Goal: Check status: Check status

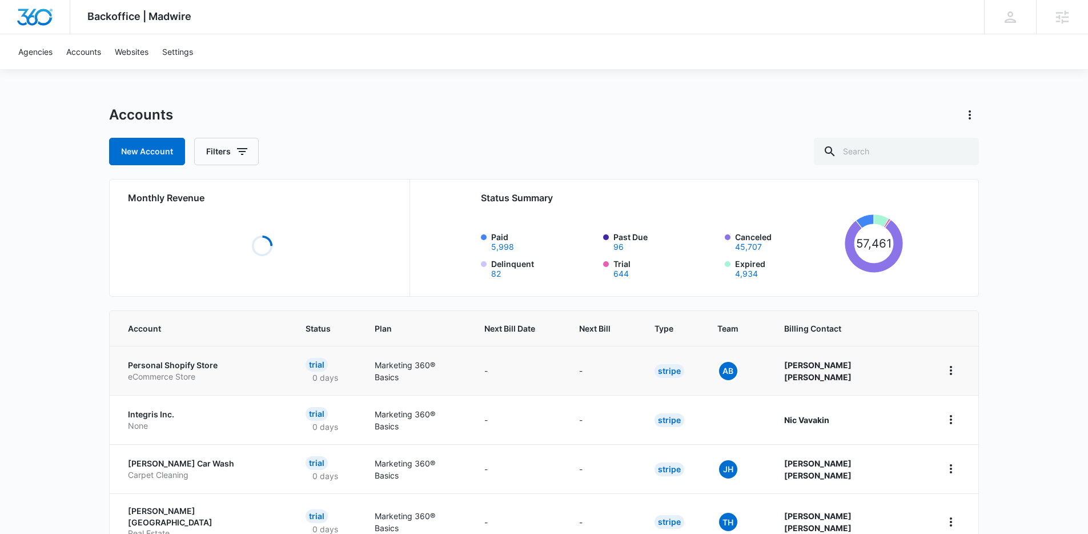
click at [156, 373] on p "eCommerce Store" at bounding box center [203, 376] width 150 height 11
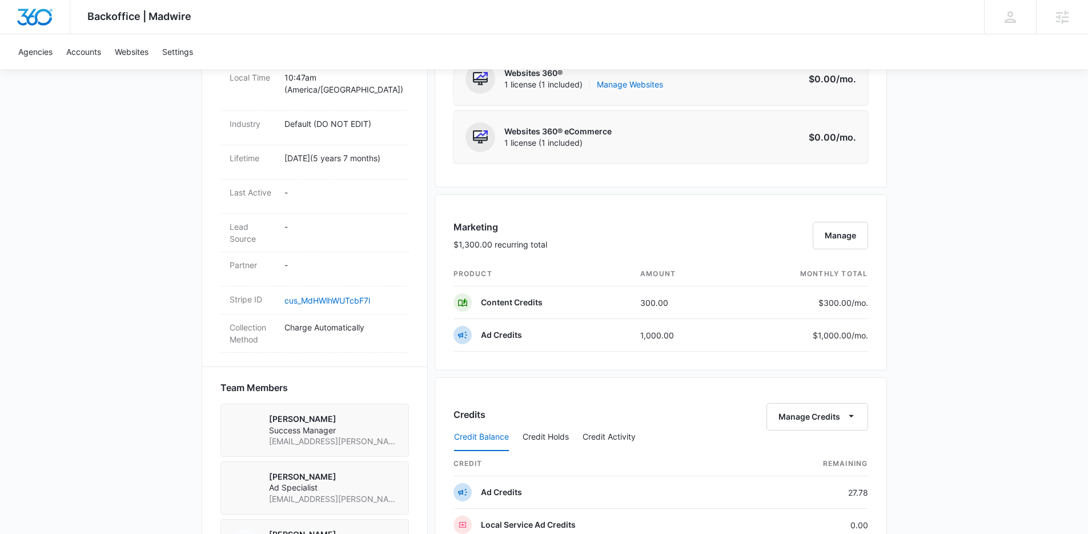
scroll to position [628, 0]
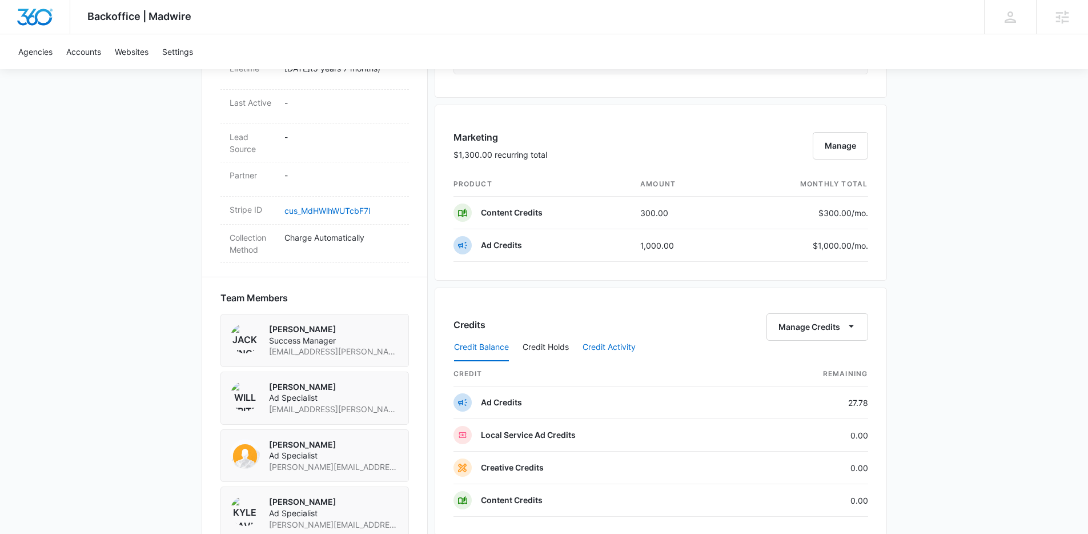
click at [615, 345] on button "Credit Activity" at bounding box center [609, 347] width 53 height 27
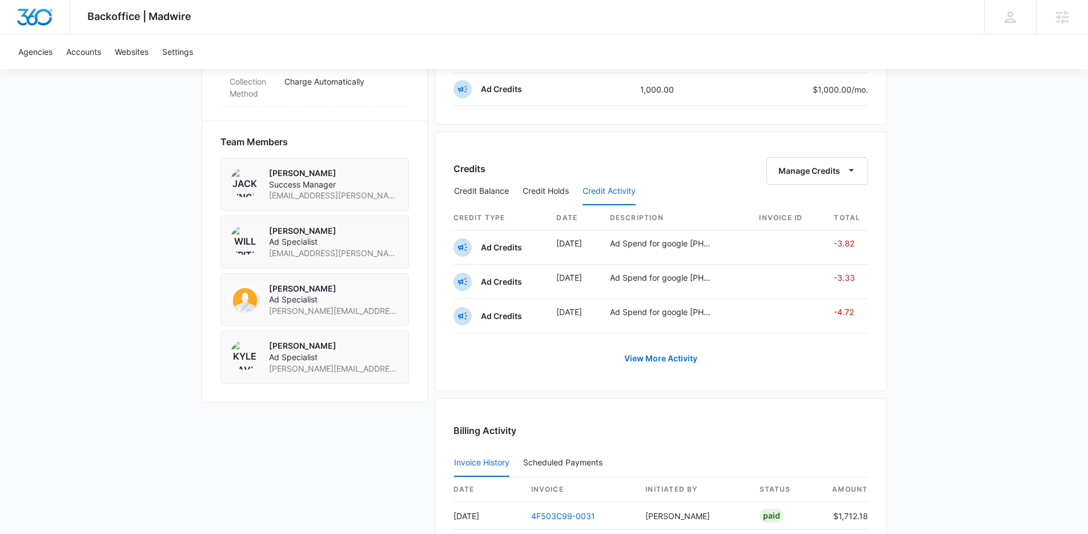
scroll to position [792, 0]
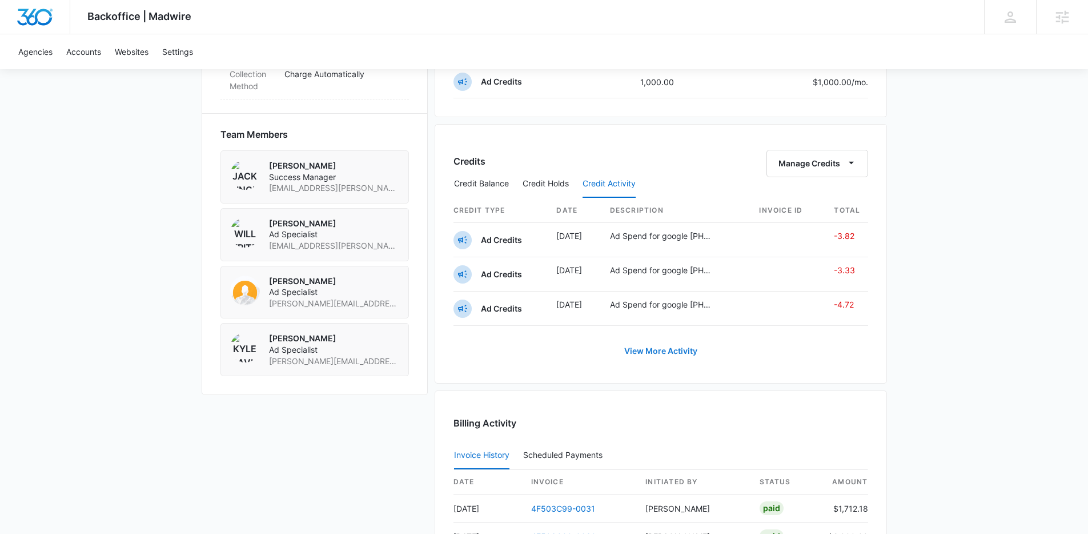
click at [681, 354] on link "View More Activity" at bounding box center [661, 350] width 96 height 27
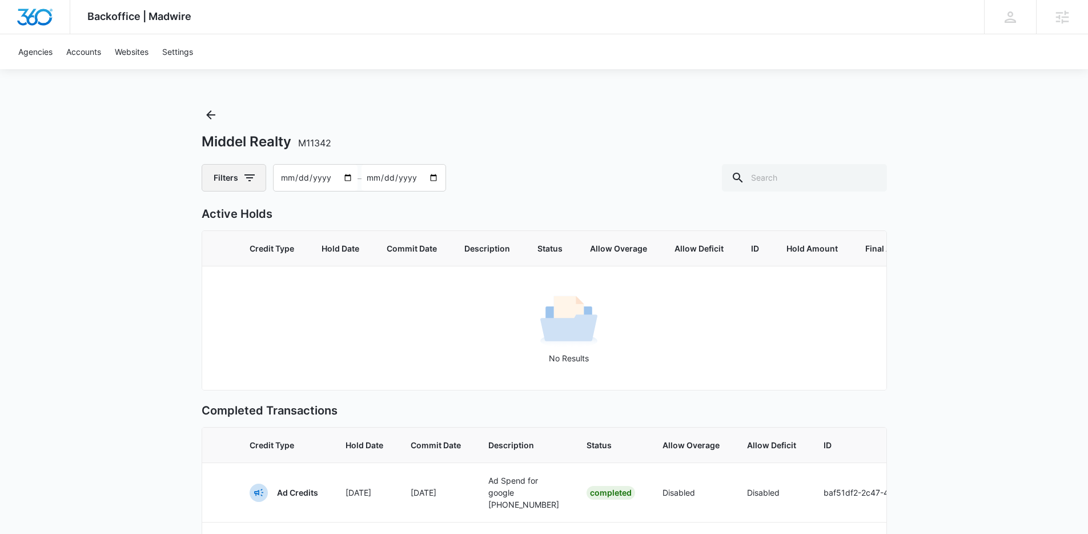
click at [236, 182] on button "Filters" at bounding box center [234, 177] width 65 height 27
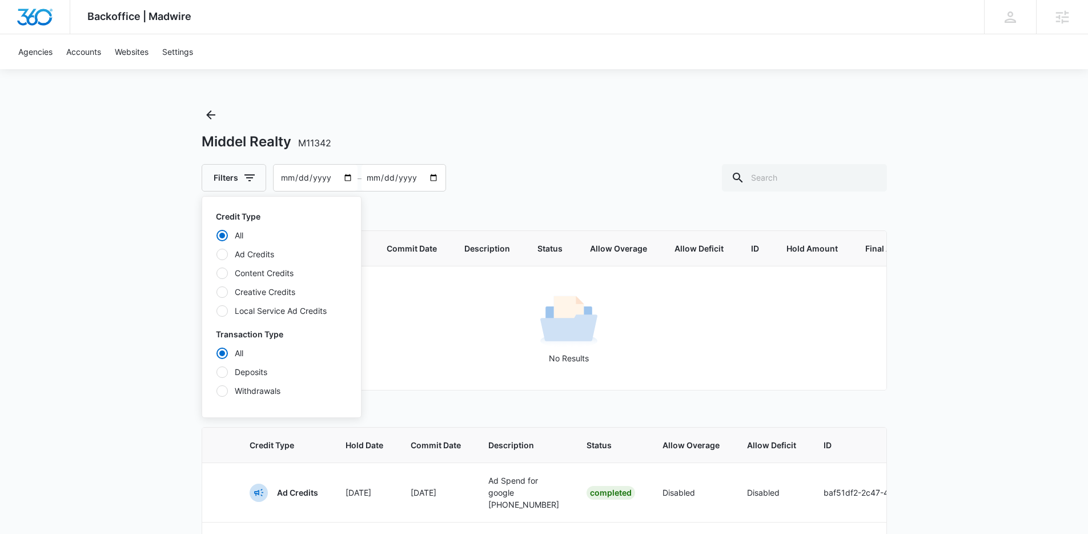
click at [256, 291] on label "Creative Credits" at bounding box center [281, 292] width 131 height 12
click at [216, 291] on input "Creative Credits" at bounding box center [216, 291] width 1 height 1
radio input "false"
radio input "true"
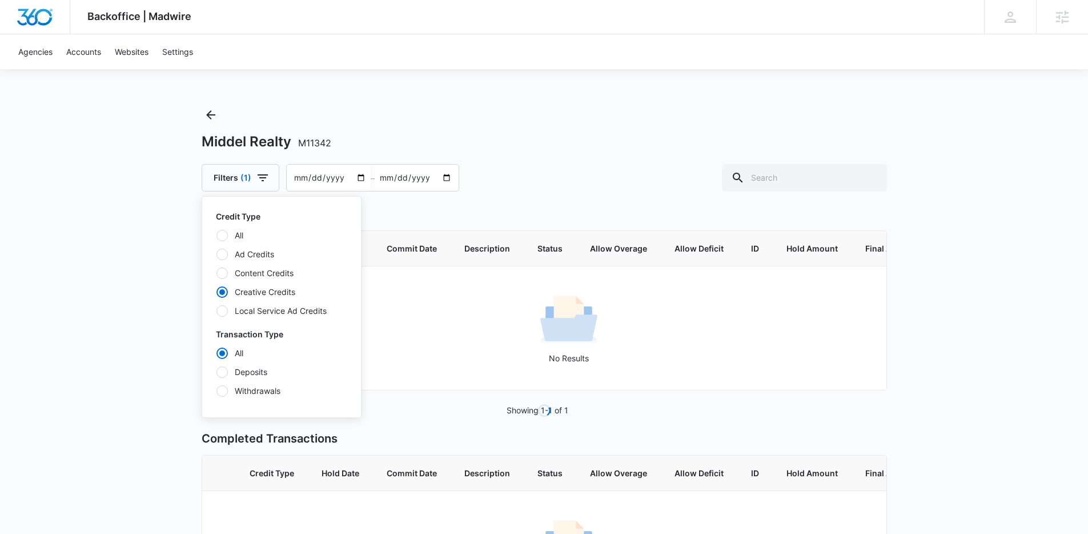
click at [171, 286] on div "Backoffice | Madwire Apps Settings DD Devin Davis devin.davis@madwire.com My Pr…" at bounding box center [544, 334] width 1088 height 668
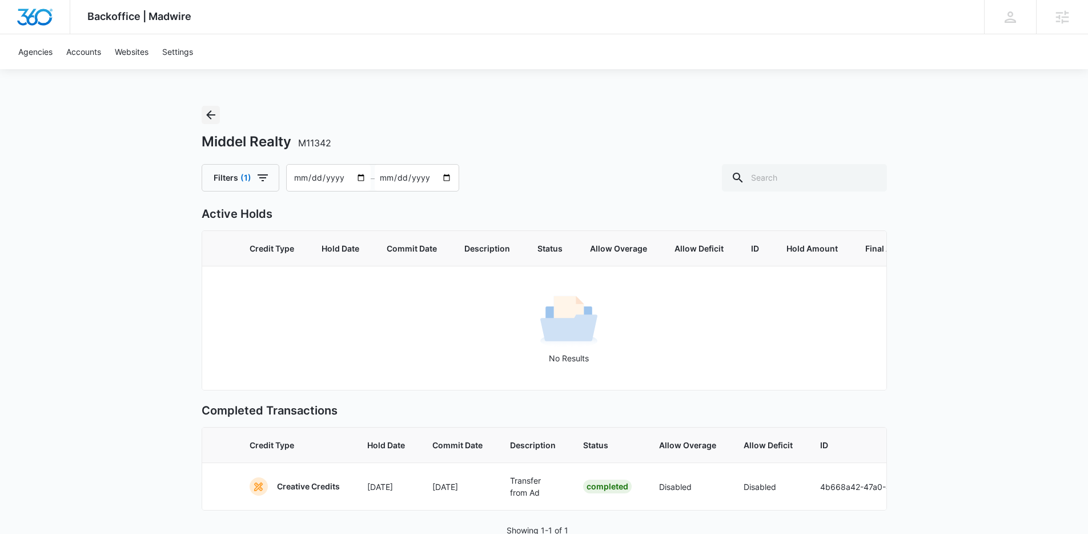
click at [204, 114] on icon "Back" at bounding box center [211, 115] width 14 height 14
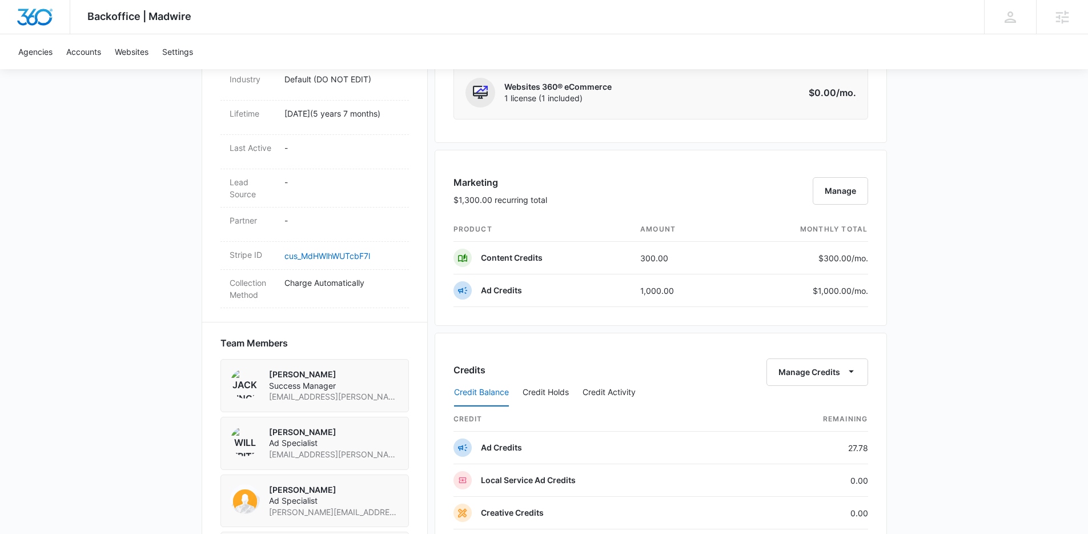
scroll to position [851, 0]
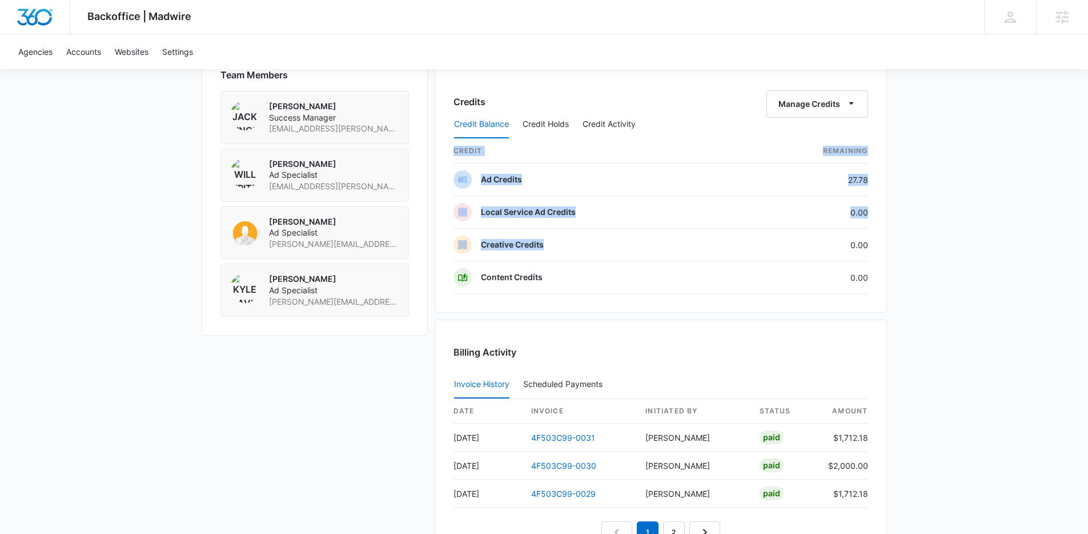
drag, startPoint x: 843, startPoint y: 248, endPoint x: 884, endPoint y: 247, distance: 40.6
click at [884, 247] on div "Credits Manage Credits Credit Balance Credit Holds Credit Activity credit Remai…" at bounding box center [661, 189] width 452 height 248
